Goal: Task Accomplishment & Management: Manage account settings

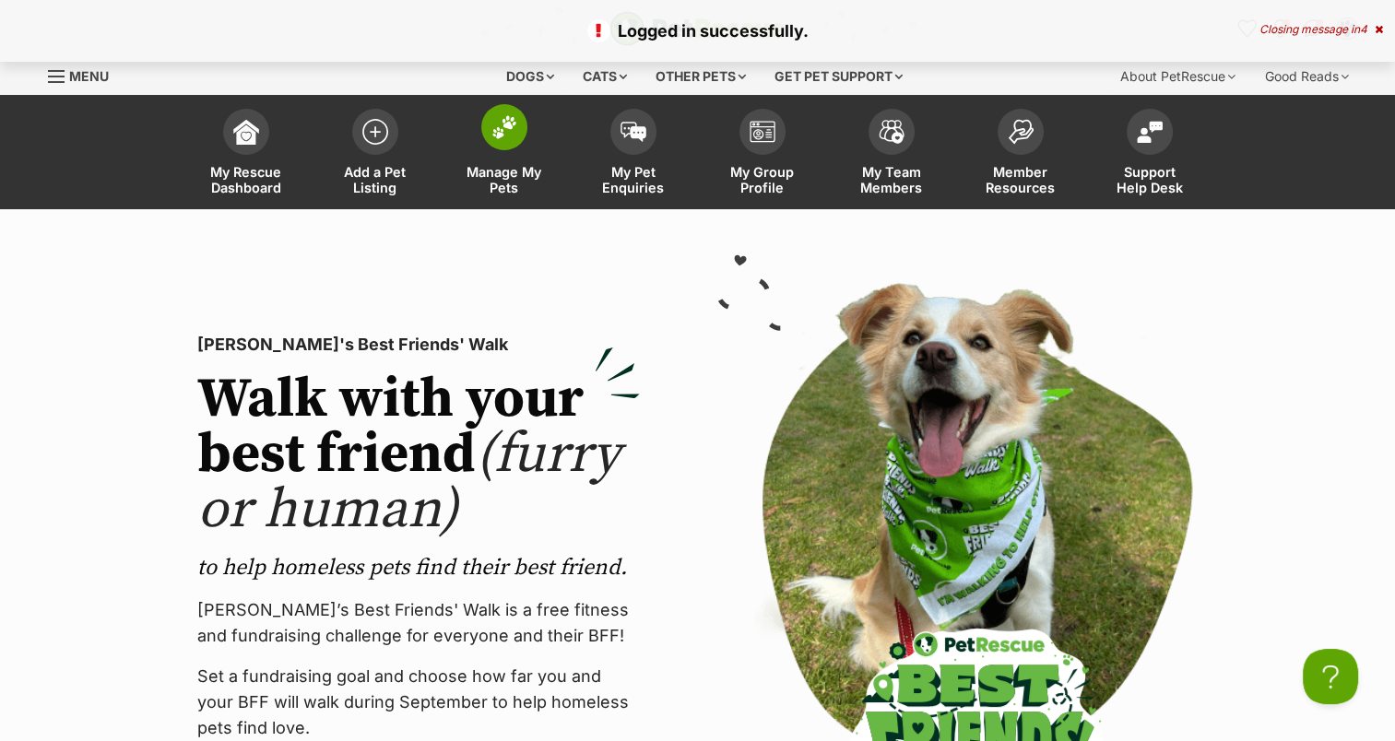
click at [511, 136] on img at bounding box center [505, 127] width 26 height 24
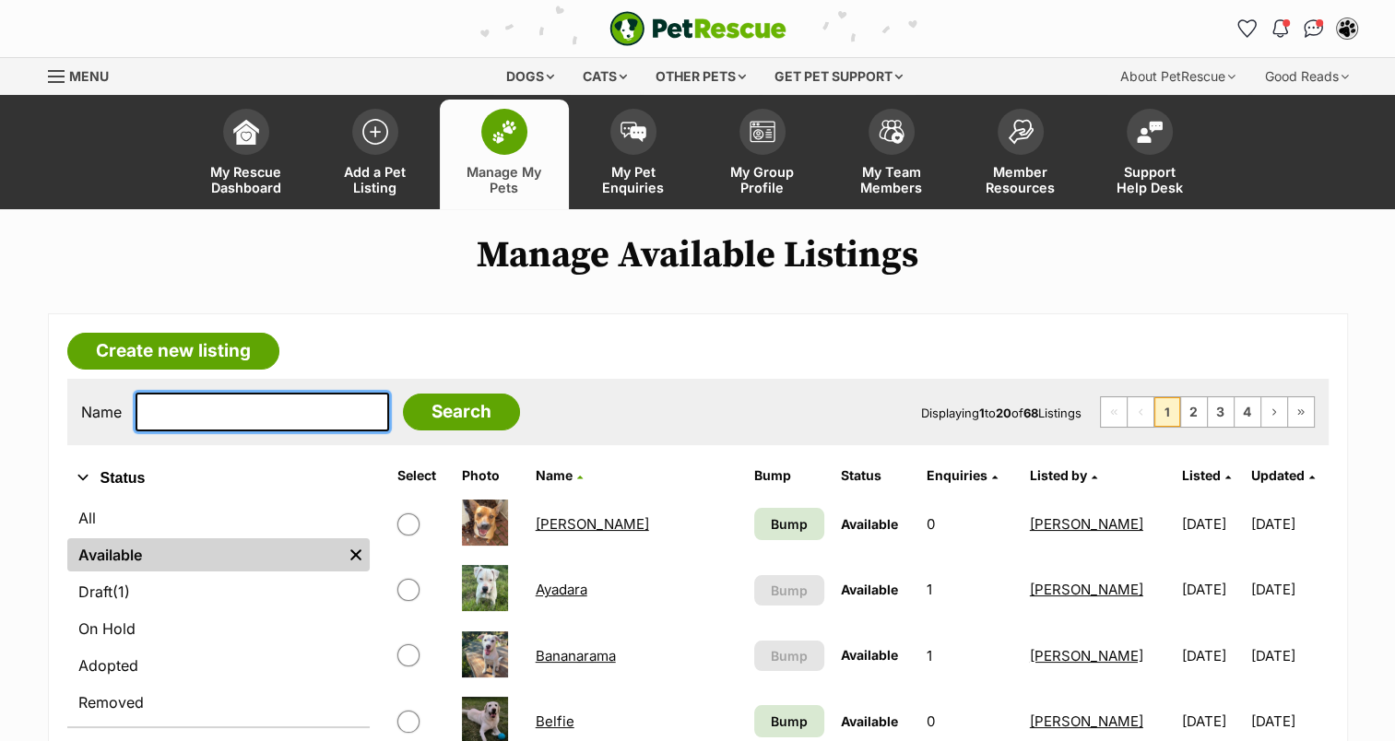
click at [325, 413] on input "text" at bounding box center [263, 412] width 254 height 39
type input "milka"
click at [403, 394] on input "Search" at bounding box center [461, 412] width 117 height 37
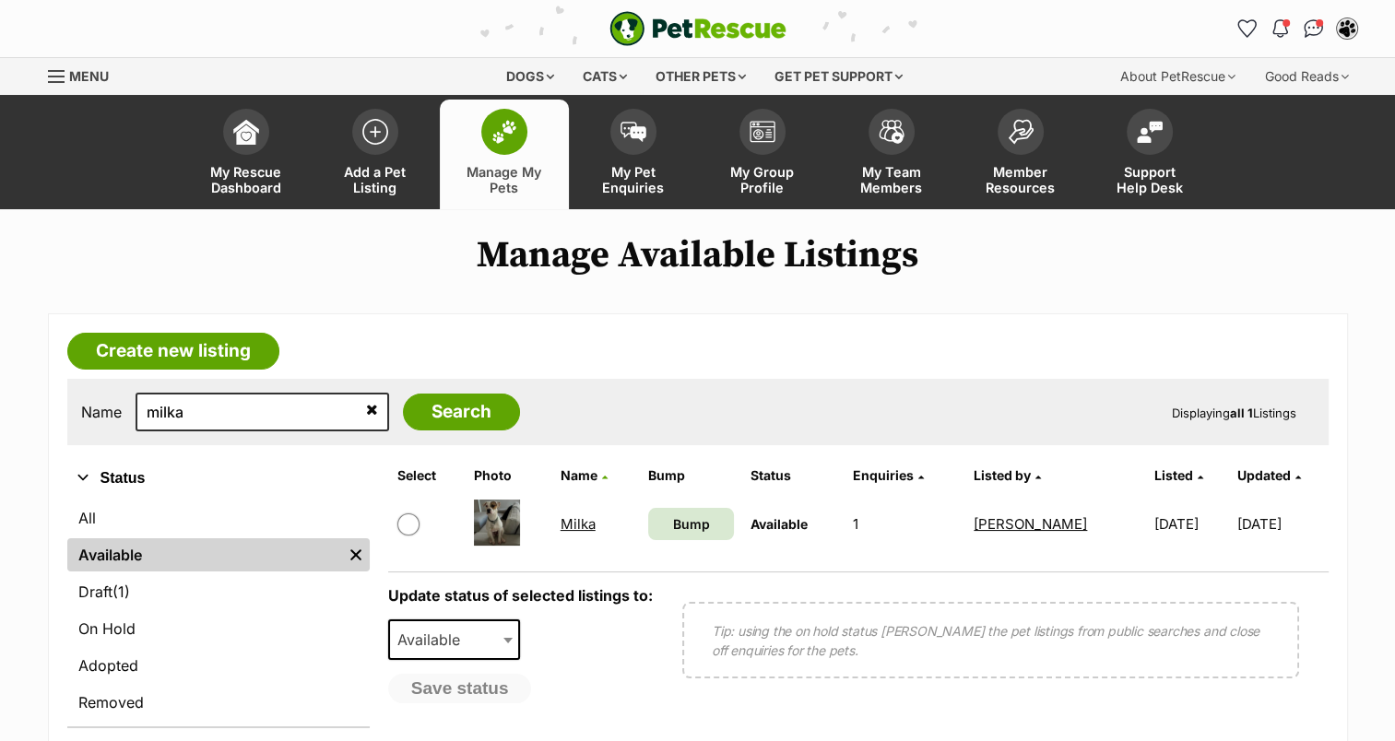
click at [578, 526] on link "Milka" at bounding box center [578, 525] width 35 height 18
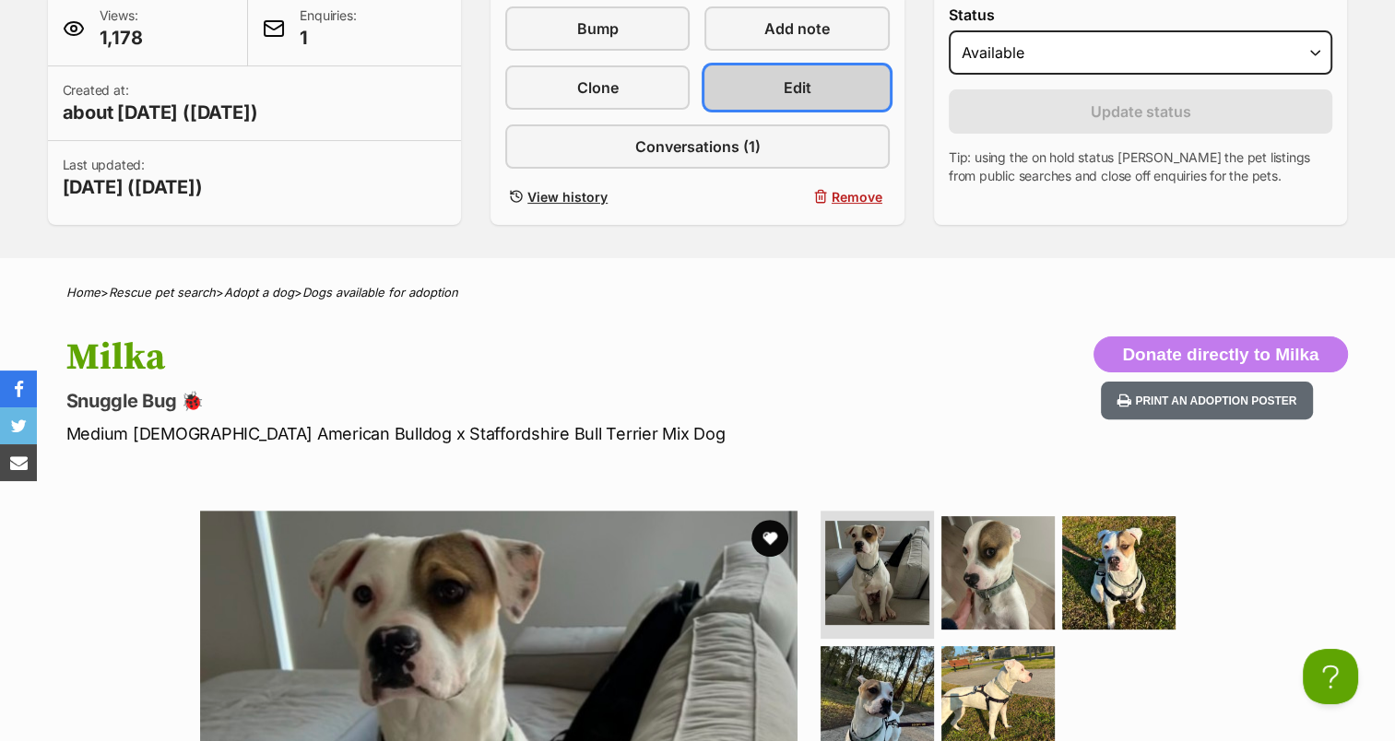
click at [826, 92] on link "Edit" at bounding box center [797, 87] width 184 height 44
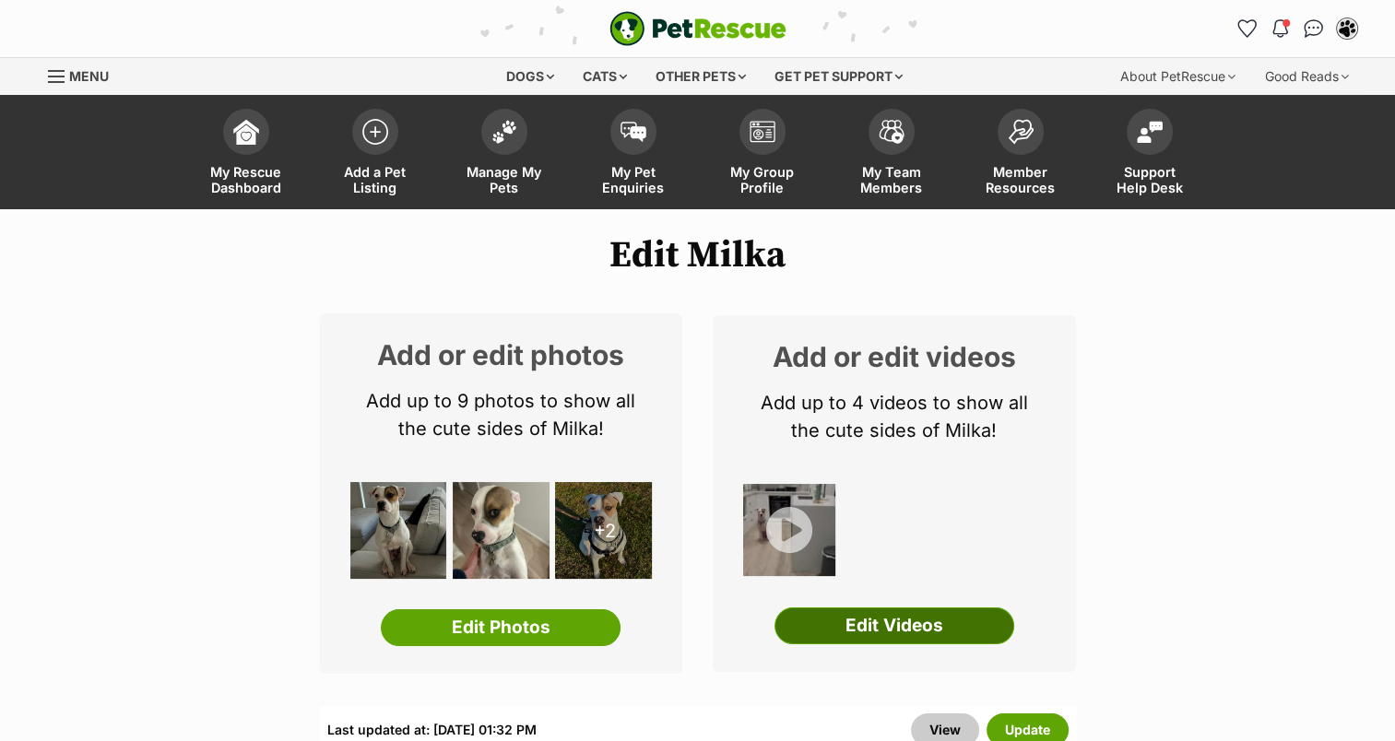
scroll to position [277, 0]
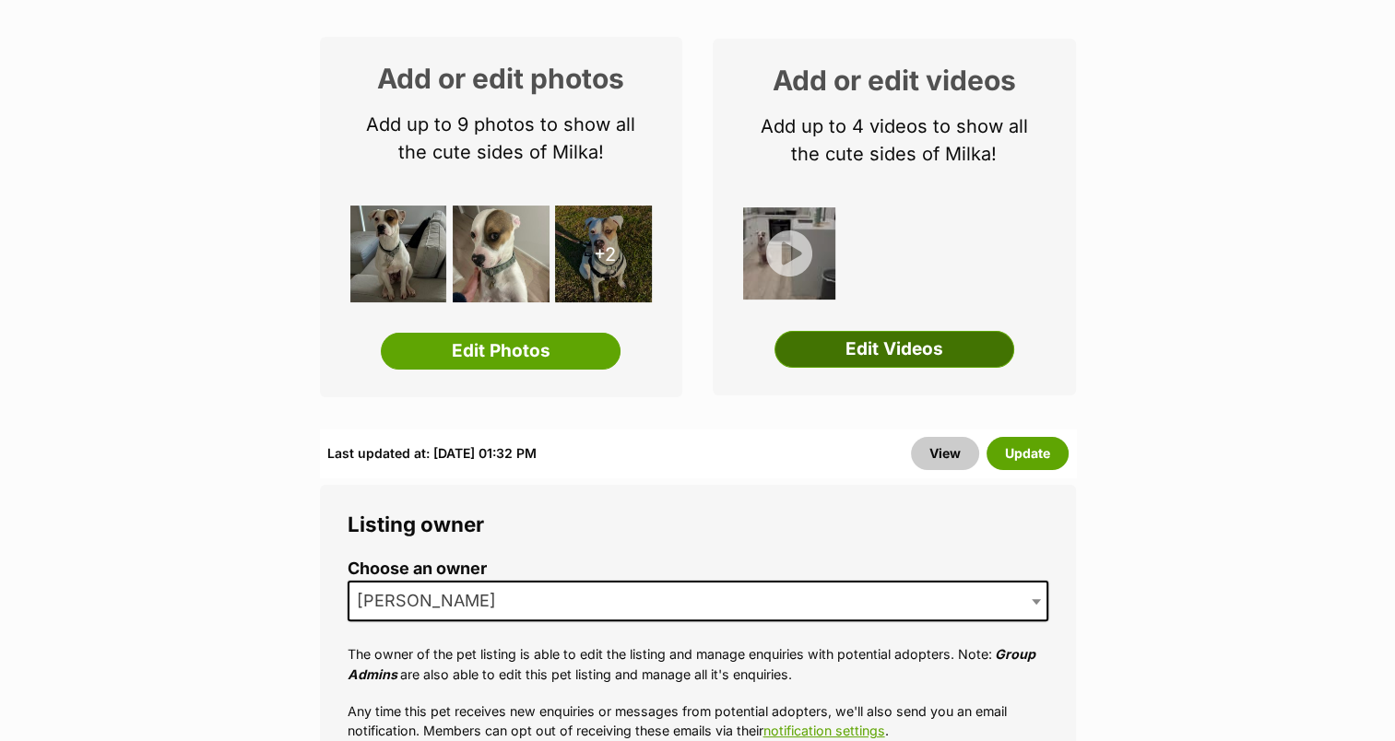
click at [922, 350] on link "Edit Videos" at bounding box center [895, 349] width 240 height 37
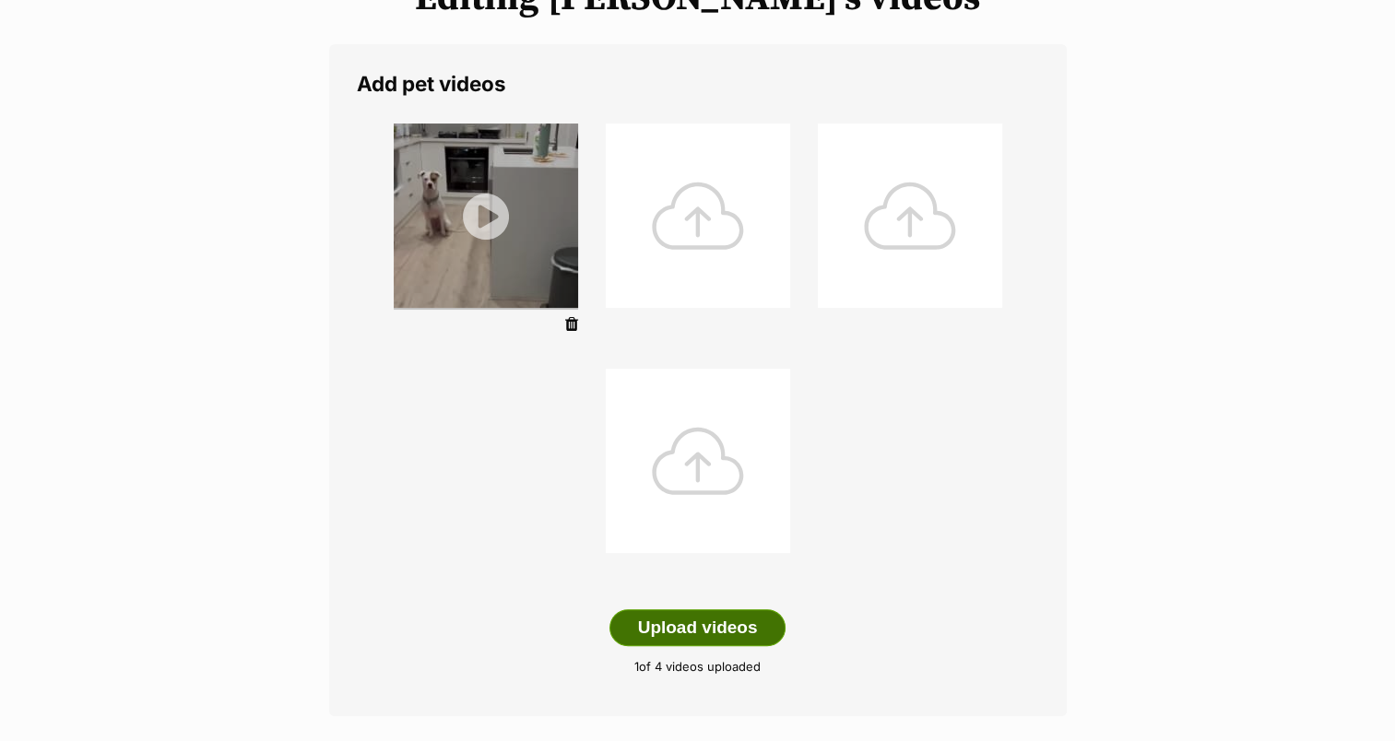
scroll to position [369, 0]
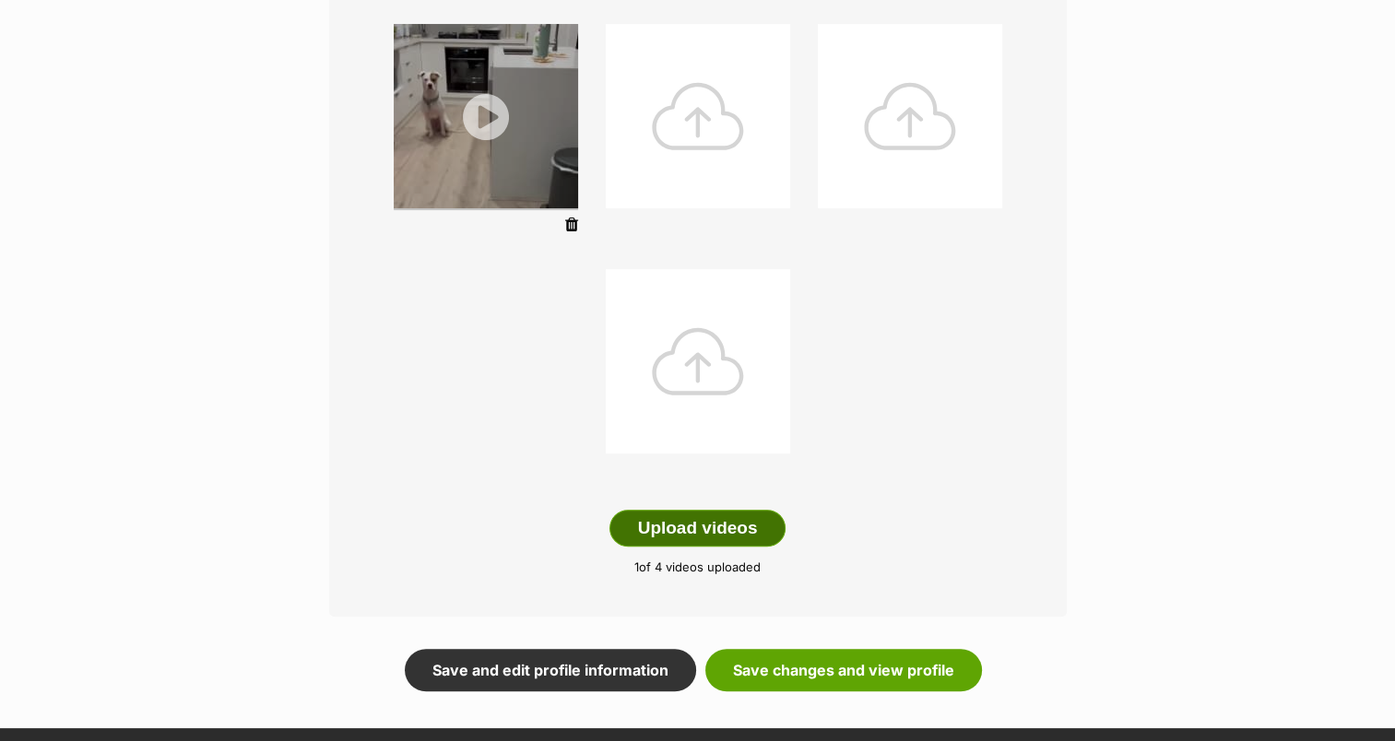
click at [686, 524] on button "Upload videos" at bounding box center [698, 528] width 177 height 37
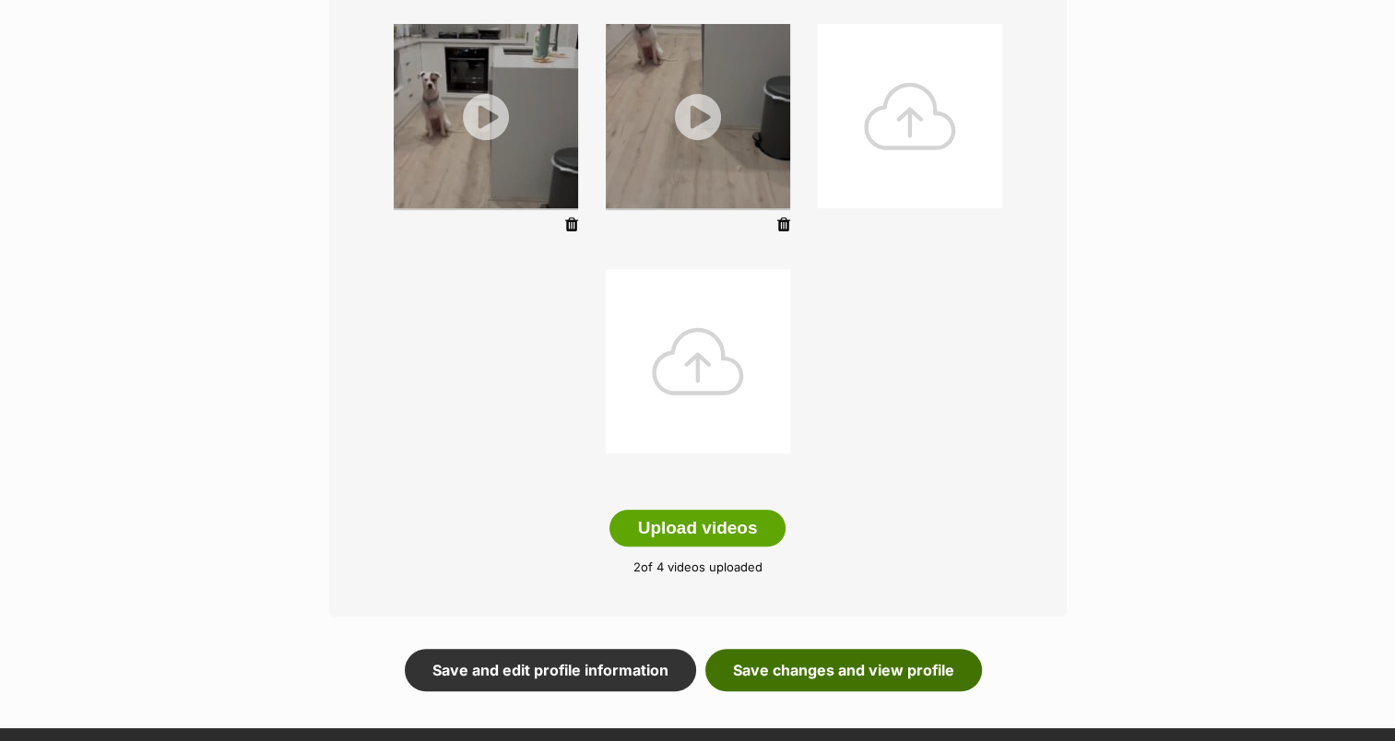
click at [912, 675] on link "Save changes and view profile" at bounding box center [844, 670] width 277 height 42
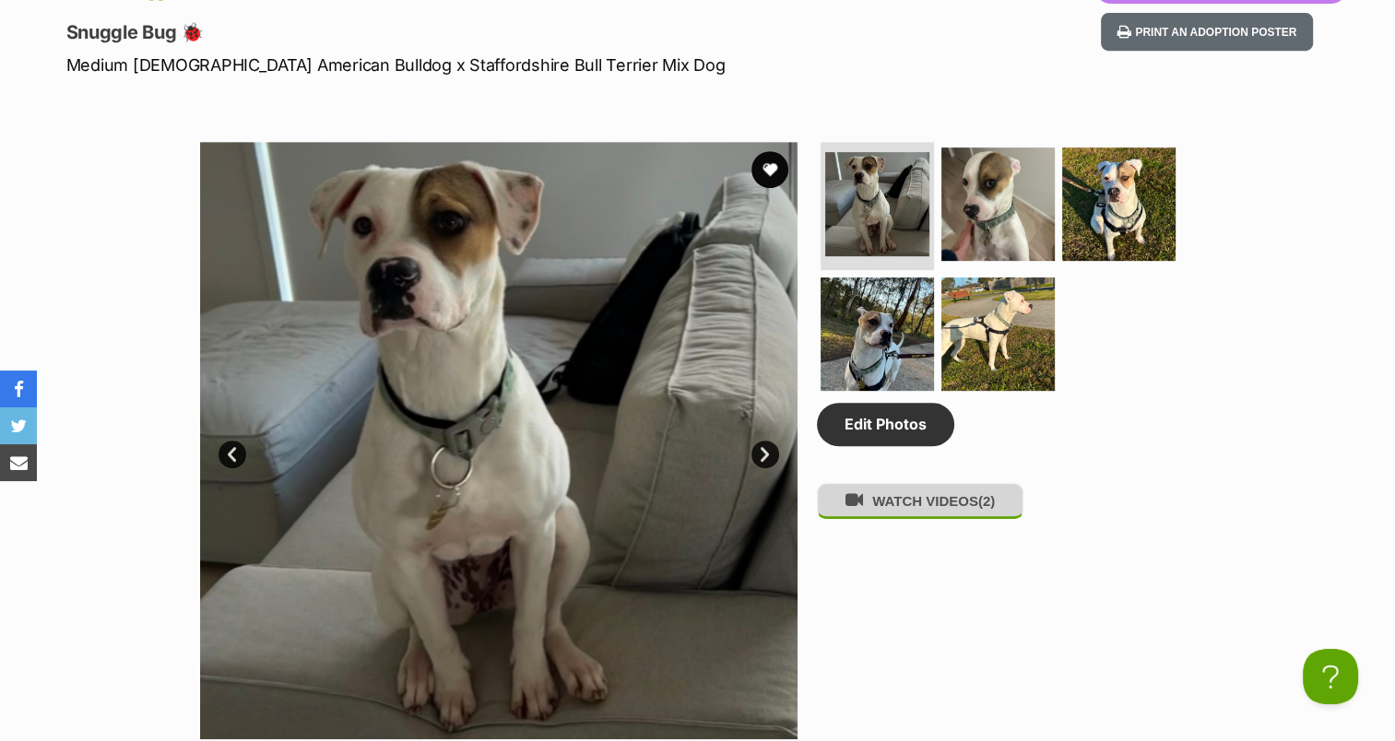
click at [903, 503] on button "WATCH VIDEOS (2)" at bounding box center [920, 501] width 207 height 36
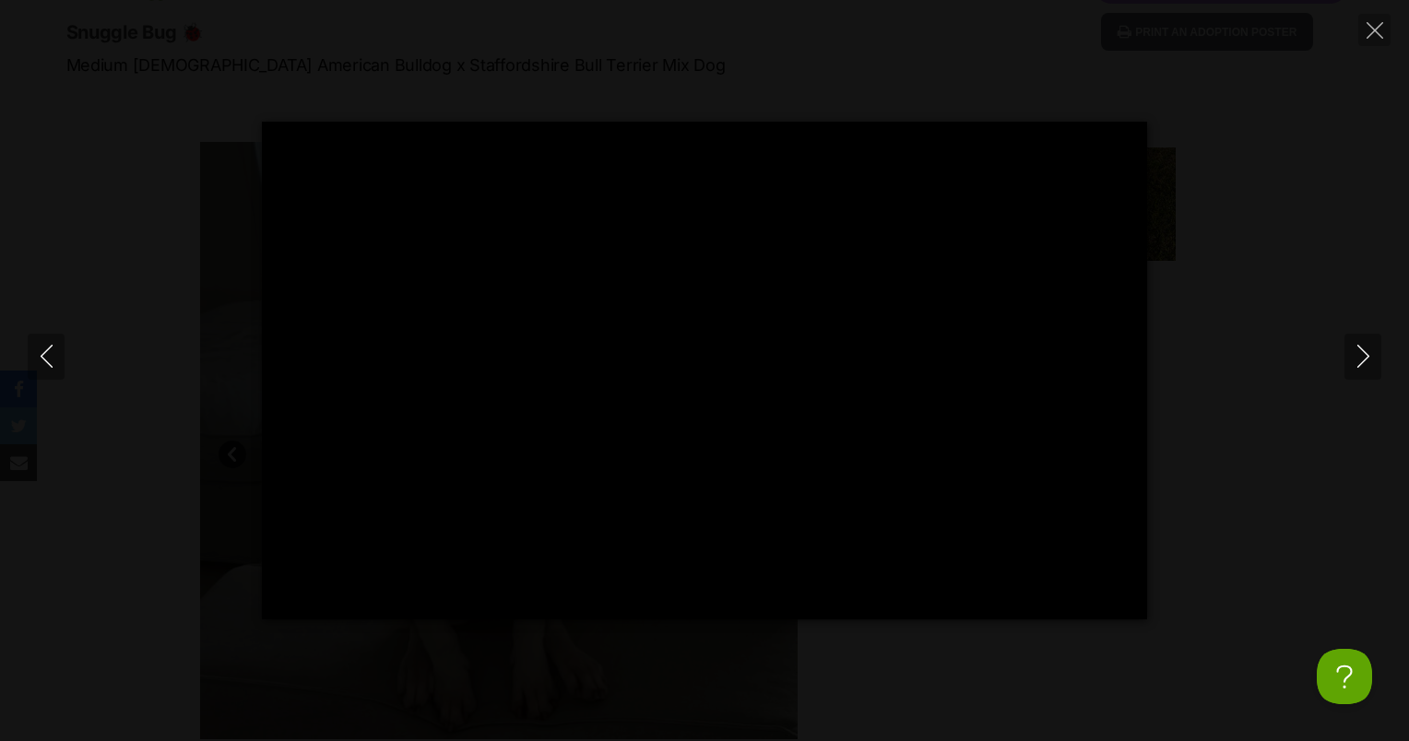
type input "100"
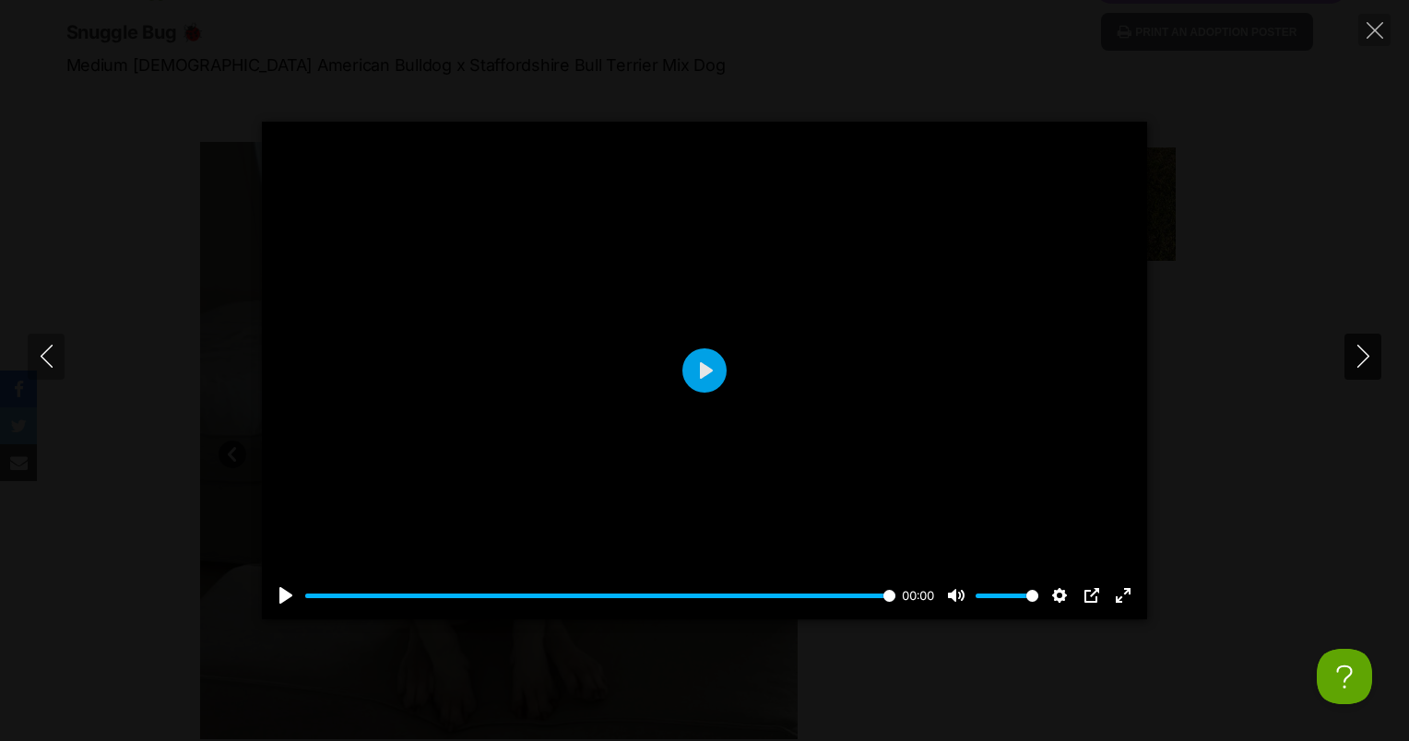
click at [1362, 350] on icon "Next" at bounding box center [1363, 356] width 23 height 23
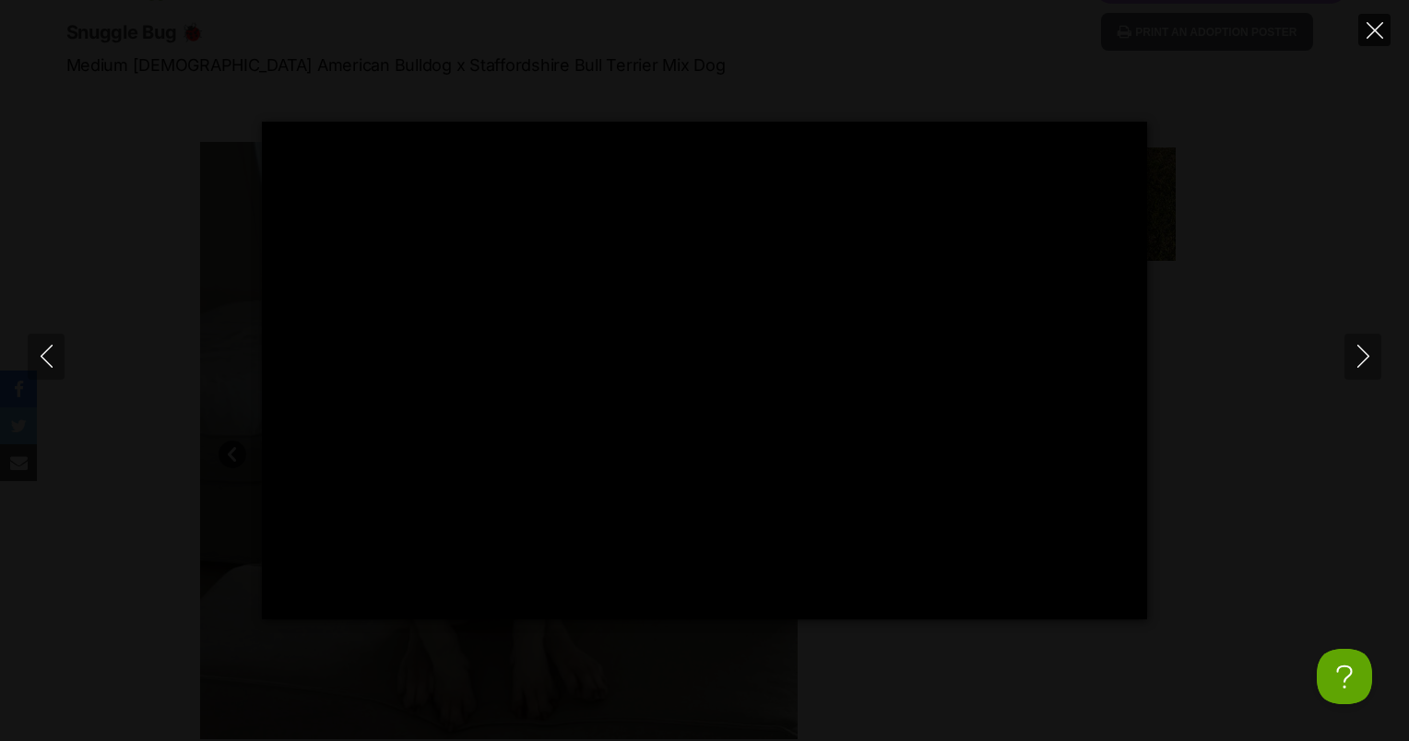
click at [1379, 30] on icon "Close" at bounding box center [1375, 30] width 17 height 17
type input "85.56"
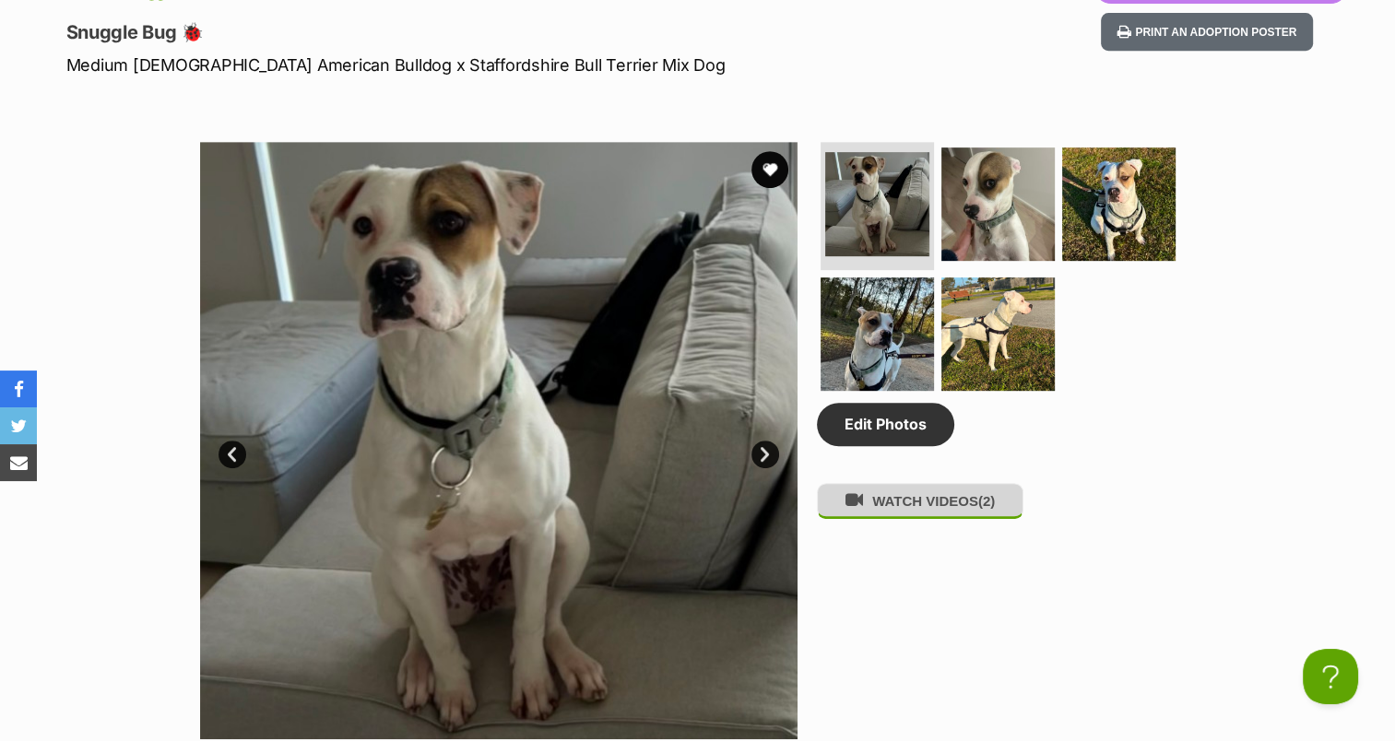
click at [925, 513] on button "WATCH VIDEOS (2)" at bounding box center [920, 501] width 207 height 36
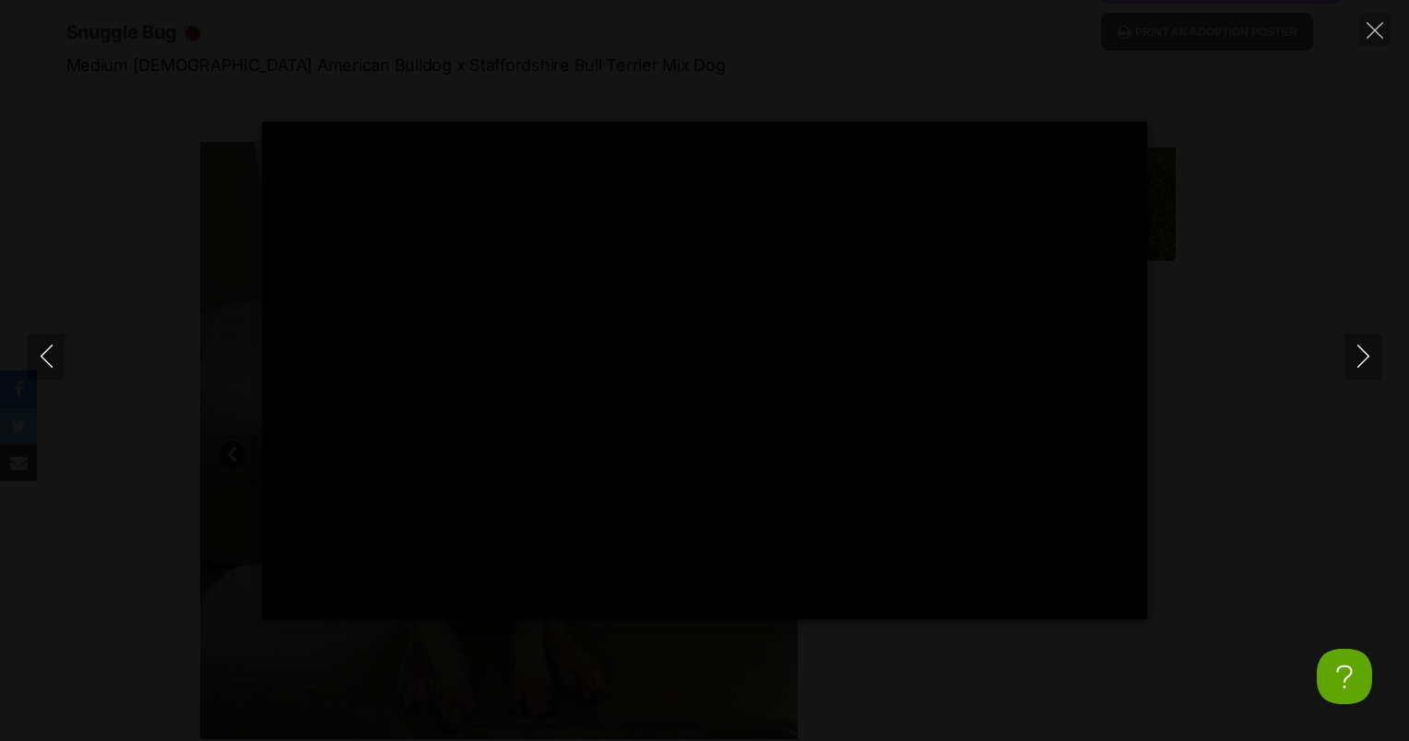
click at [1386, 11] on div "Pause Play % buffered 00:00 -00:20 Unmute Mute Disable captions Enable captions…" at bounding box center [704, 370] width 1409 height 741
type input "2.12"
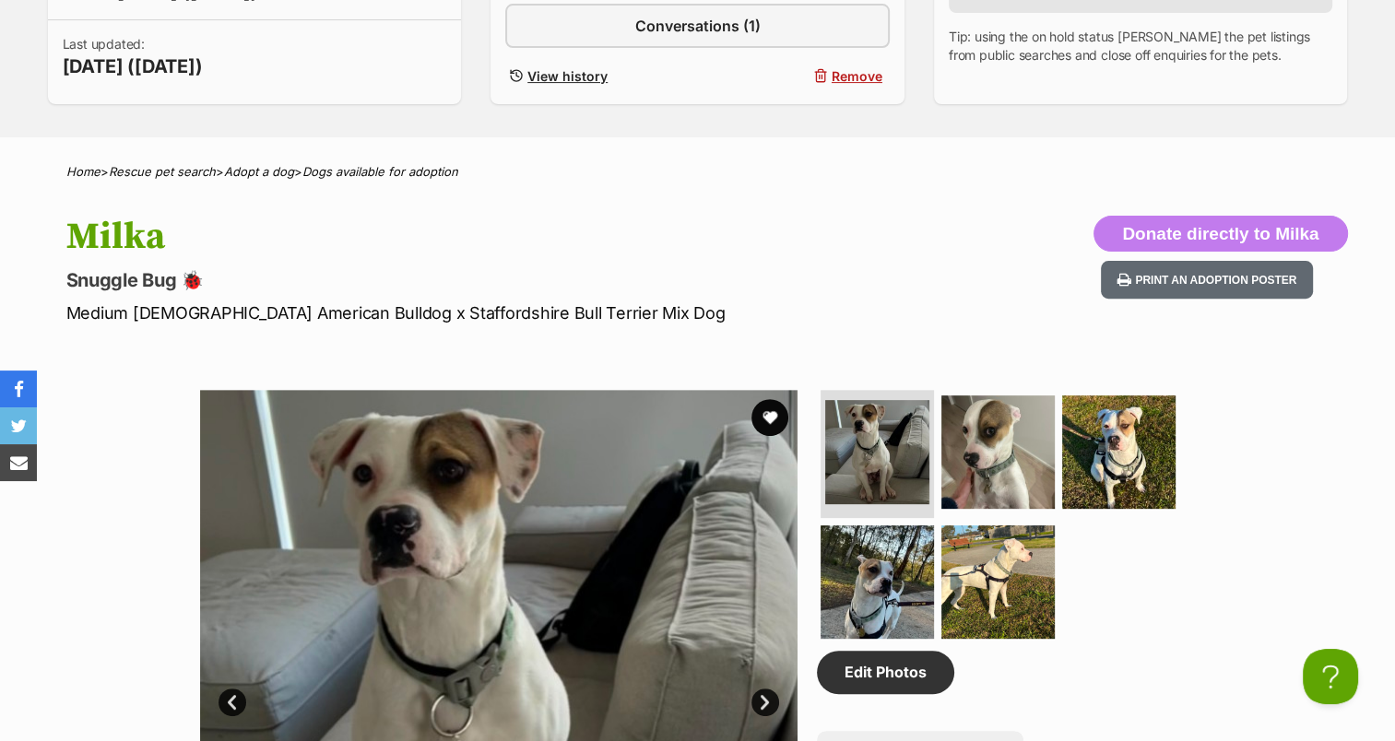
scroll to position [369, 0]
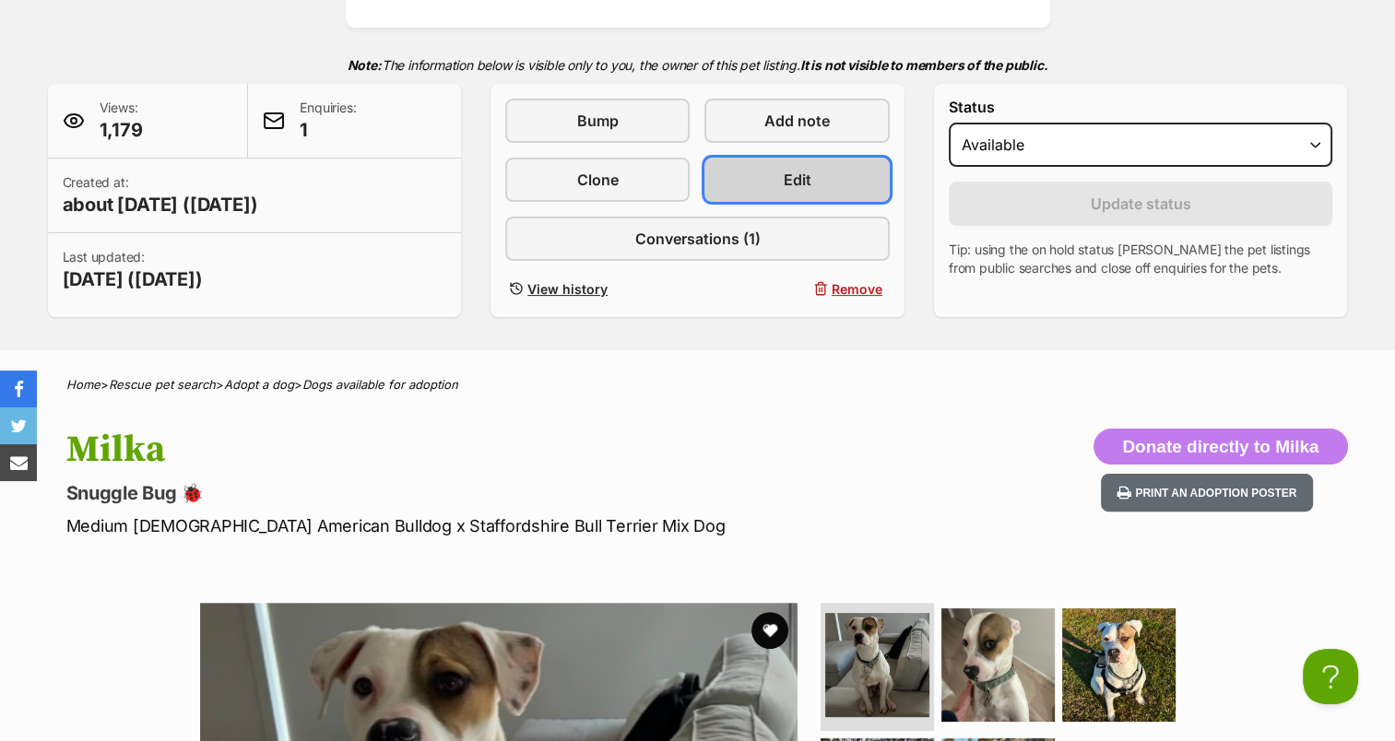
click at [778, 168] on link "Edit" at bounding box center [797, 180] width 184 height 44
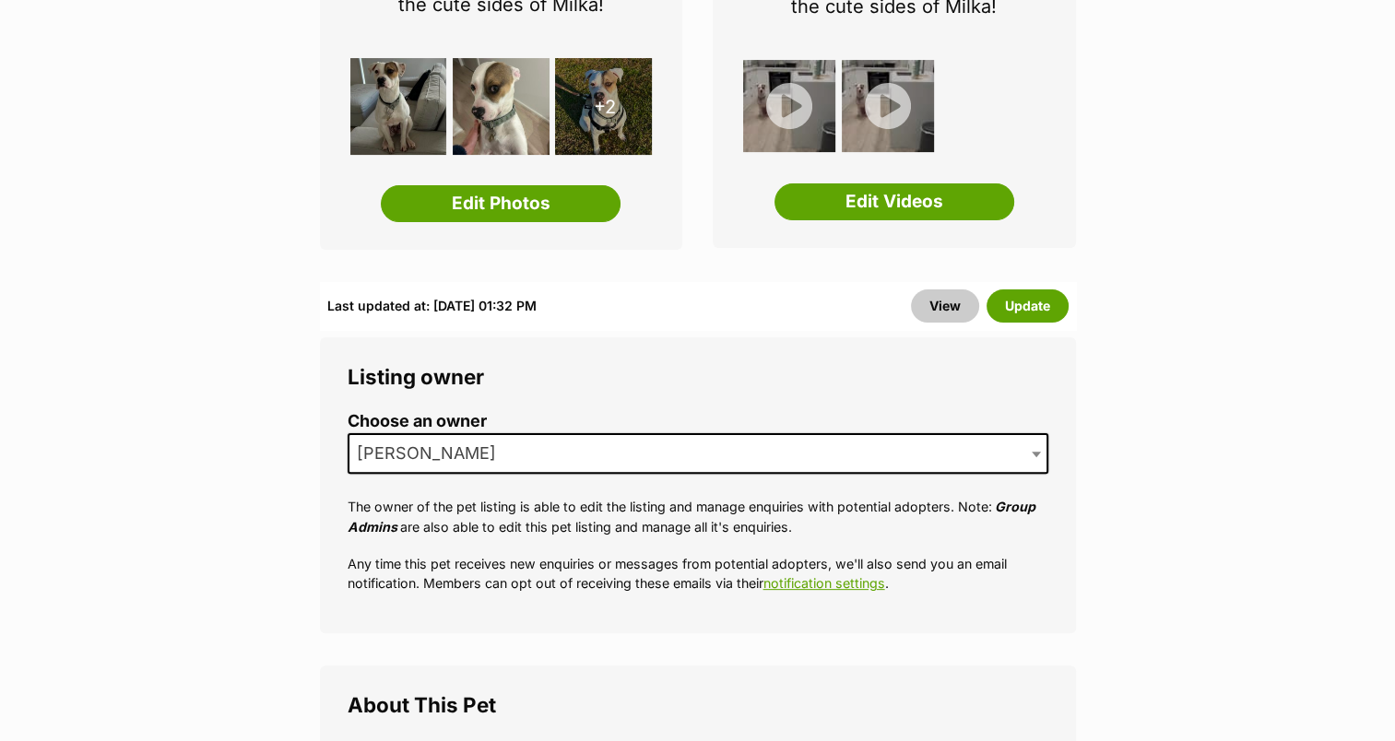
scroll to position [461, 0]
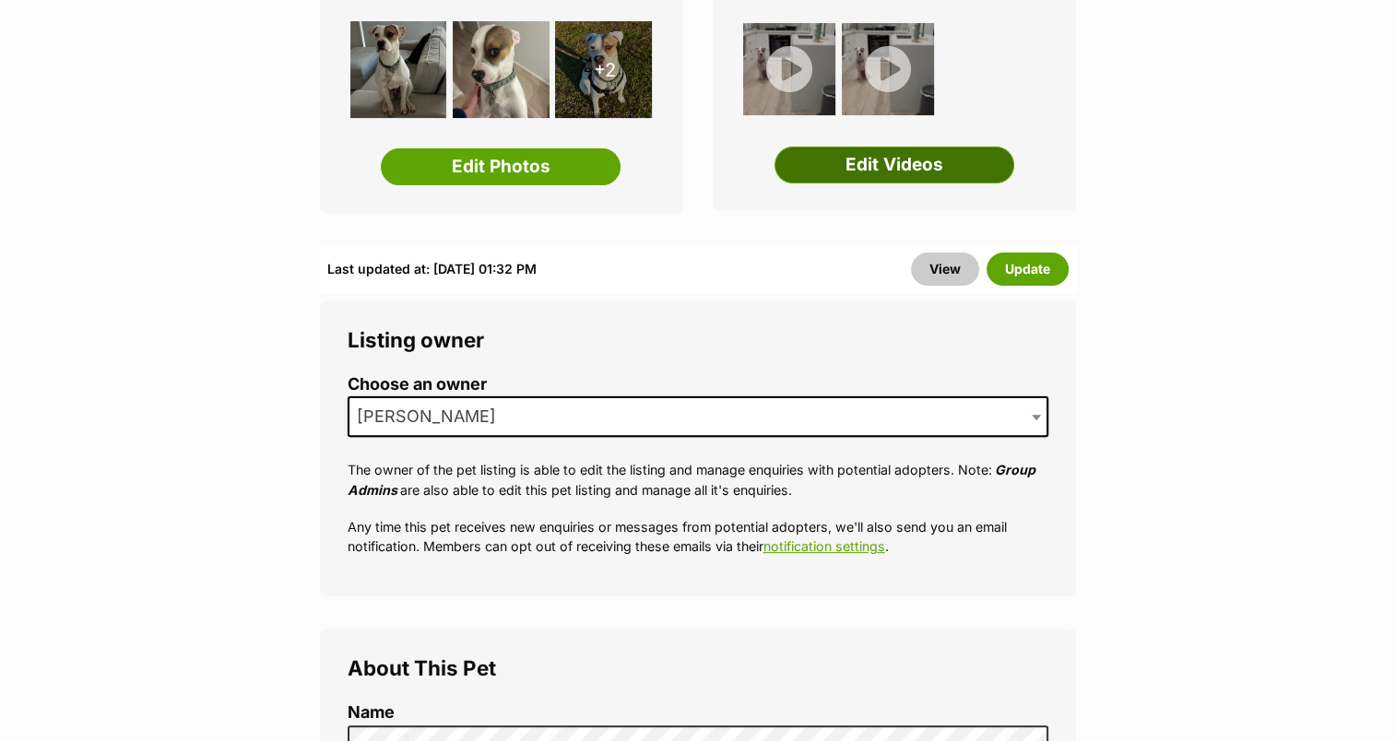
click at [915, 167] on link "Edit Videos" at bounding box center [895, 165] width 240 height 37
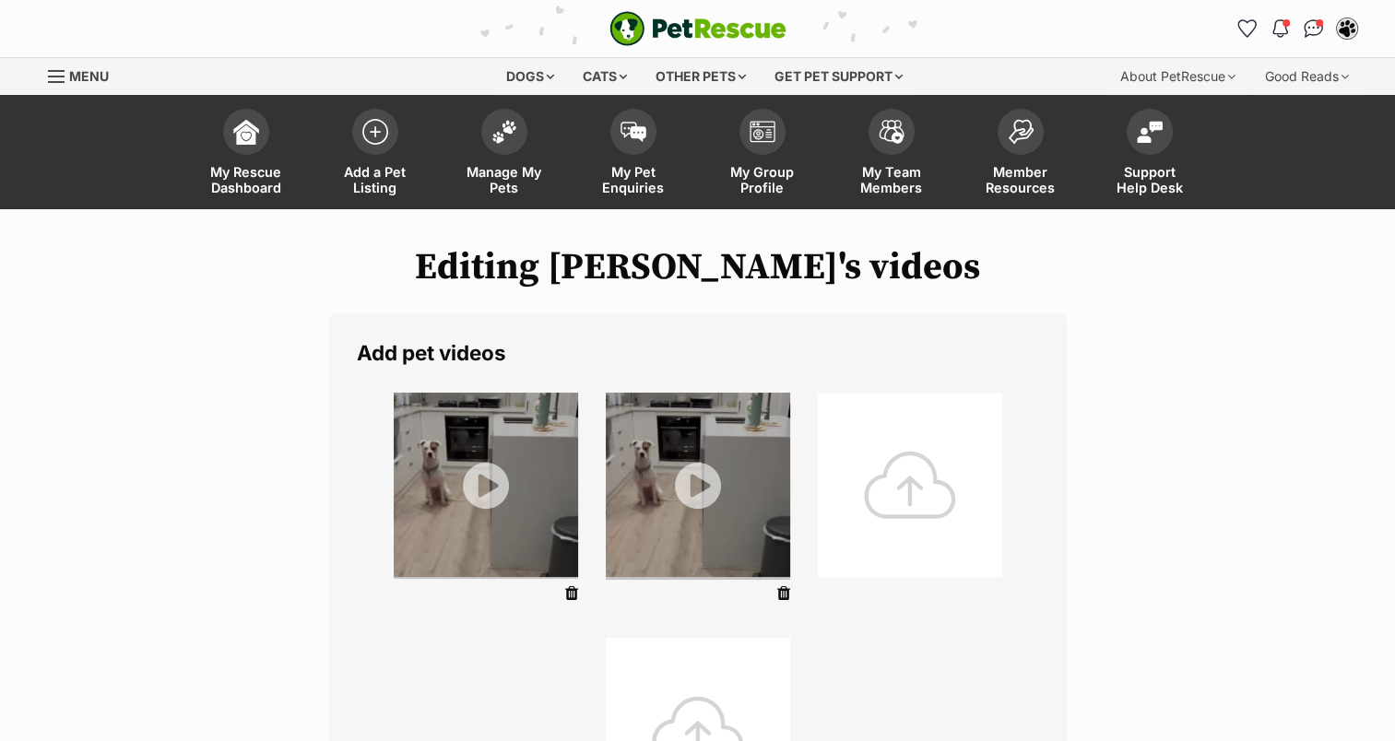
click at [782, 589] on icon at bounding box center [783, 594] width 13 height 17
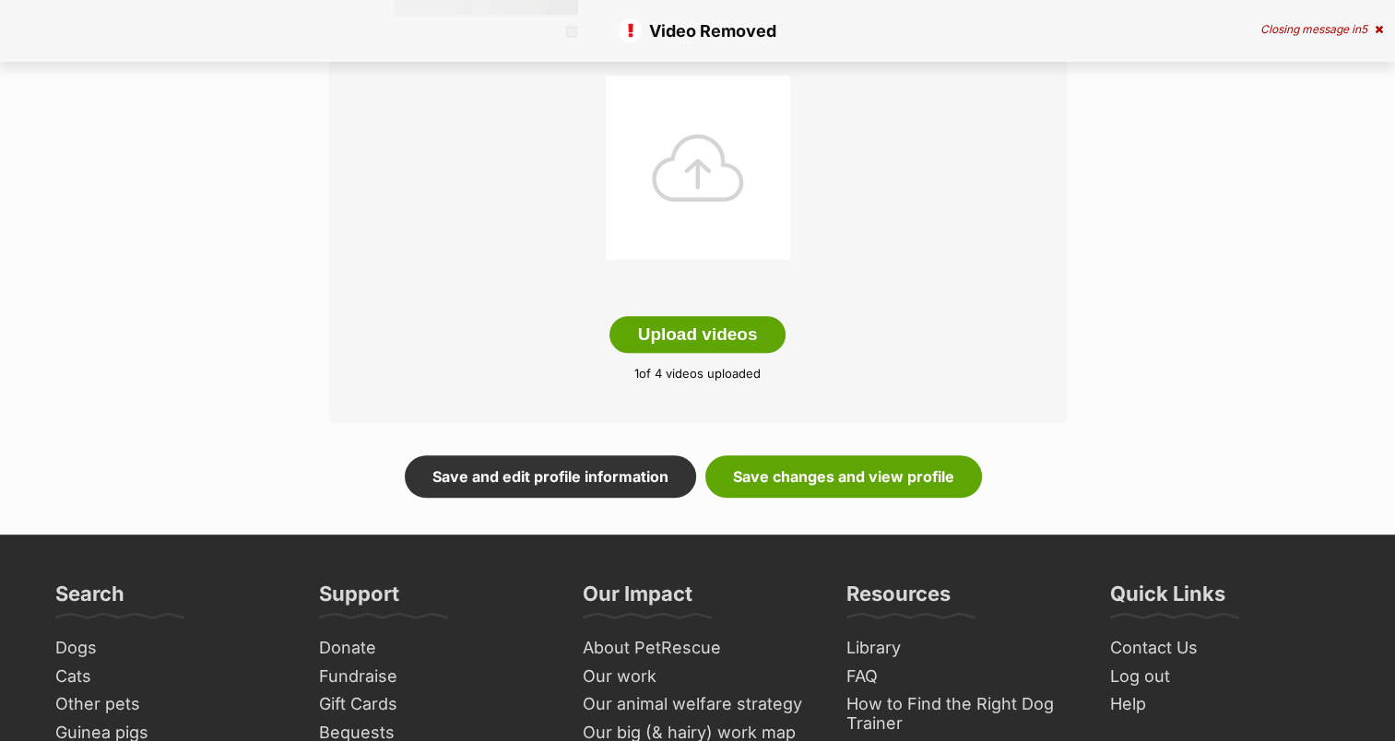
scroll to position [646, 0]
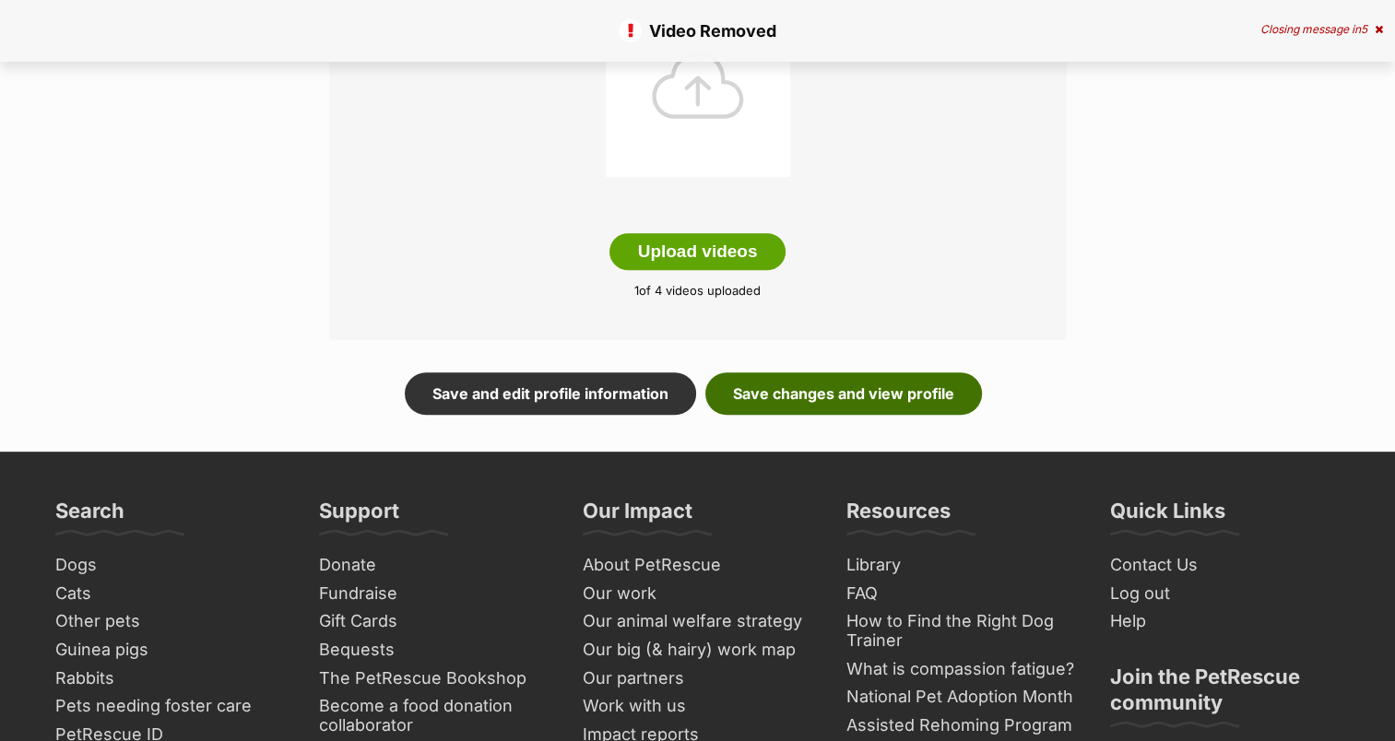
click at [916, 402] on link "Save changes and view profile" at bounding box center [844, 394] width 277 height 42
